Goal: Task Accomplishment & Management: Manage account settings

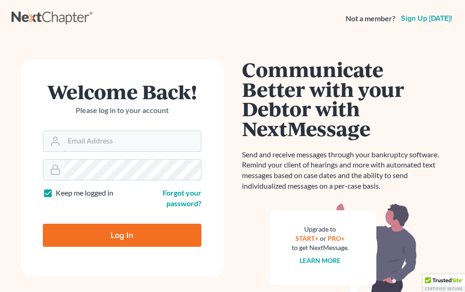
type input "[EMAIL_ADDRESS][DOMAIN_NAME]"
click at [86, 229] on input "Log In" at bounding box center [122, 234] width 158 height 23
type input "Thinking..."
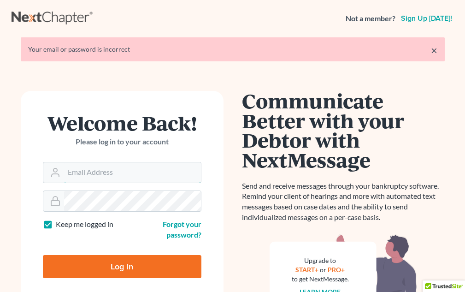
type input "[EMAIL_ADDRESS][DOMAIN_NAME]"
click at [174, 229] on div "Forgot your password?" at bounding box center [164, 229] width 84 height 21
click at [179, 225] on link "Forgot your password?" at bounding box center [182, 228] width 39 height 19
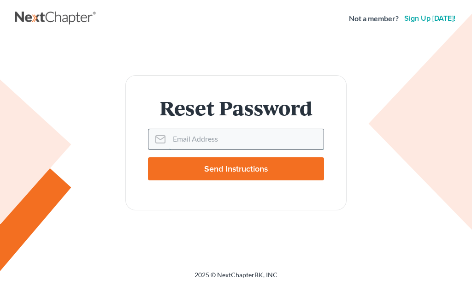
click at [186, 134] on input "Email Address" at bounding box center [246, 139] width 154 height 20
type input "attyrutledge@gmail.com"
click at [232, 169] on input "Send Instructions" at bounding box center [236, 168] width 176 height 23
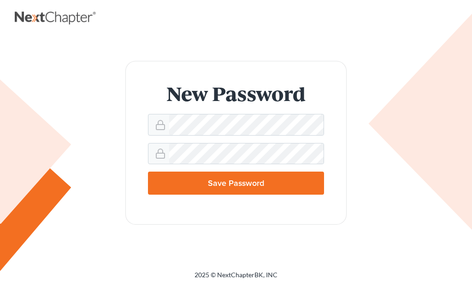
click at [183, 181] on input "Save Password" at bounding box center [236, 182] width 176 height 23
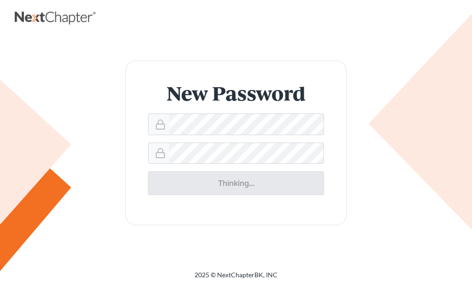
type input "Thinking..."
